Goal: Browse casually: Explore the website without a specific task or goal

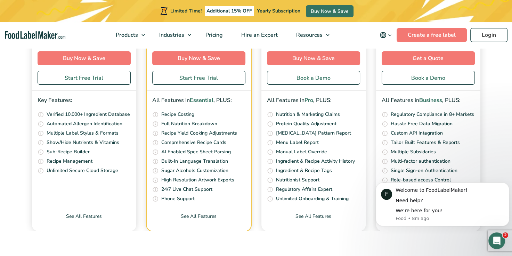
scroll to position [2911, 0]
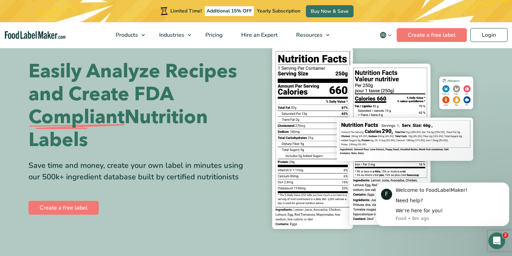
scroll to position [0, 0]
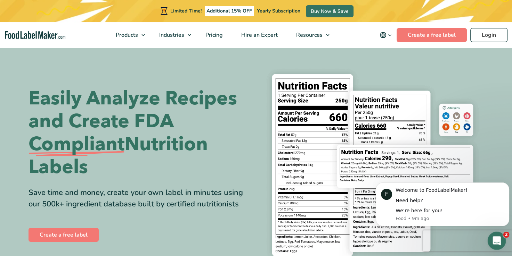
click at [494, 243] on icon "Open Intercom Messenger" at bounding box center [495, 239] width 11 height 11
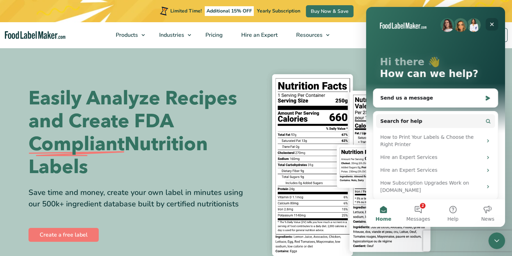
click at [494, 24] on icon "Close" at bounding box center [492, 25] width 6 height 6
